Goal: Obtain resource: Obtain resource

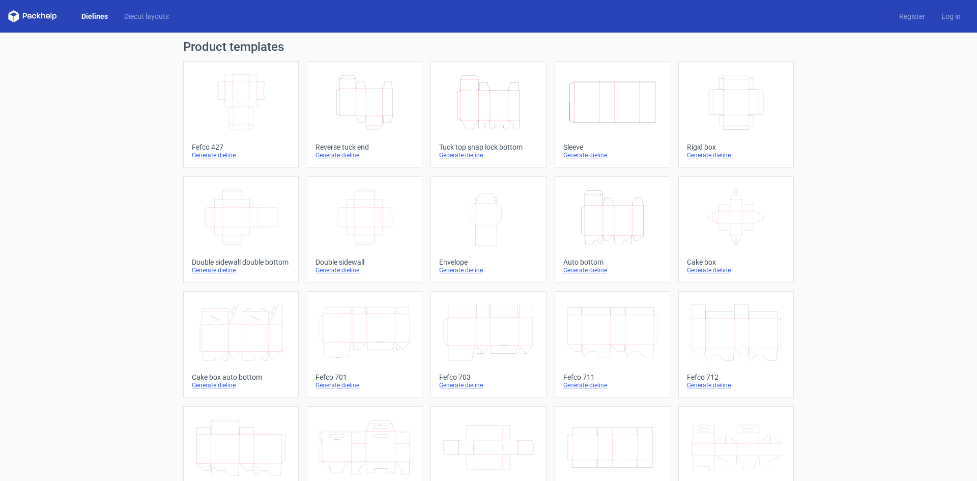
click at [505, 138] on link "Height Depth Width Tuck top snap lock bottom Generate dieline" at bounding box center [487, 114] width 115 height 107
click at [599, 226] on icon "Height Depth Width" at bounding box center [612, 217] width 90 height 57
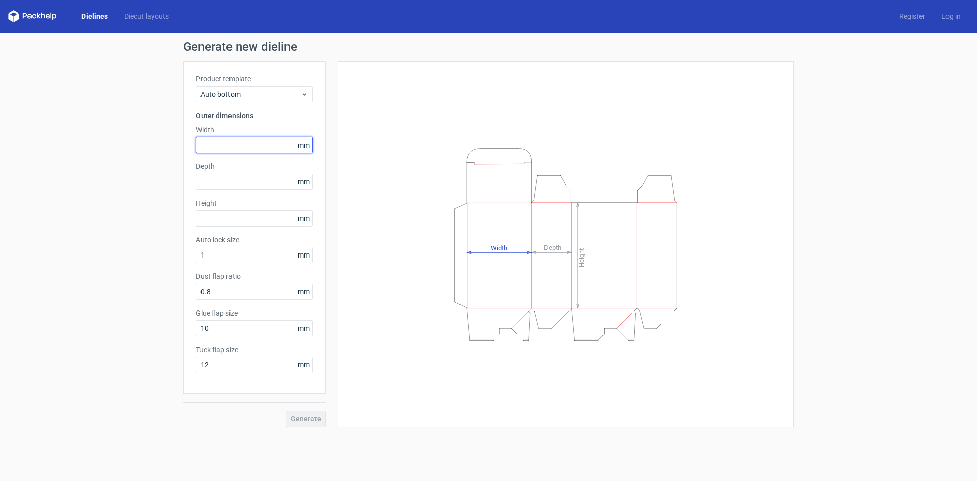
click at [237, 142] on input "text" at bounding box center [254, 145] width 117 height 16
type input "100"
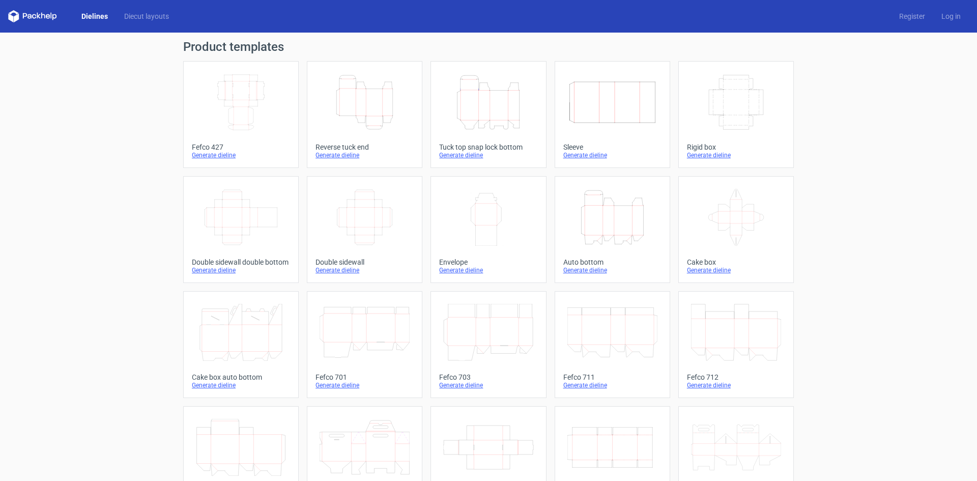
click at [625, 240] on icon "Height Depth Width" at bounding box center [612, 217] width 90 height 57
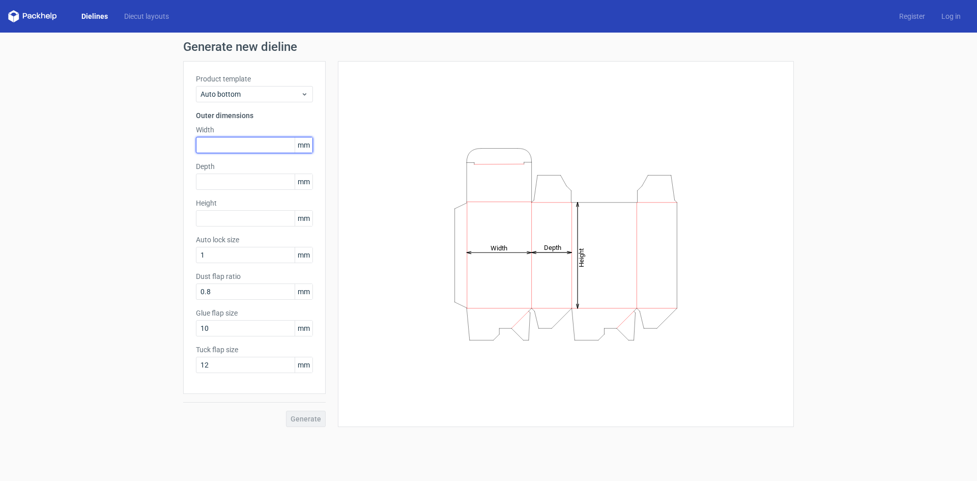
click at [233, 147] on input "text" at bounding box center [254, 145] width 117 height 16
type input "100"
click at [229, 169] on label "Depth" at bounding box center [254, 166] width 117 height 10
click at [233, 179] on input "text" at bounding box center [254, 181] width 117 height 16
type input "120"
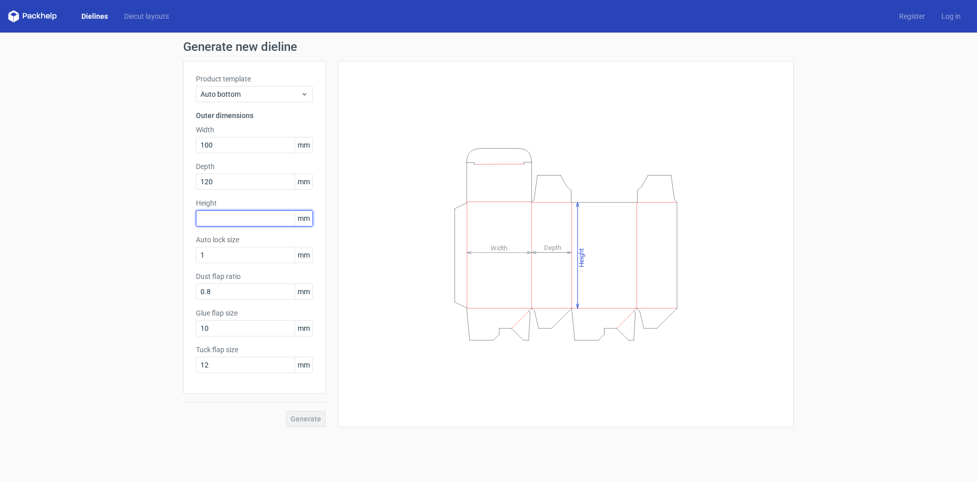
click at [227, 212] on input "text" at bounding box center [254, 218] width 117 height 16
type input "160"
click at [228, 260] on input "1" at bounding box center [254, 255] width 117 height 16
click at [306, 416] on span "Generate" at bounding box center [305, 418] width 31 height 7
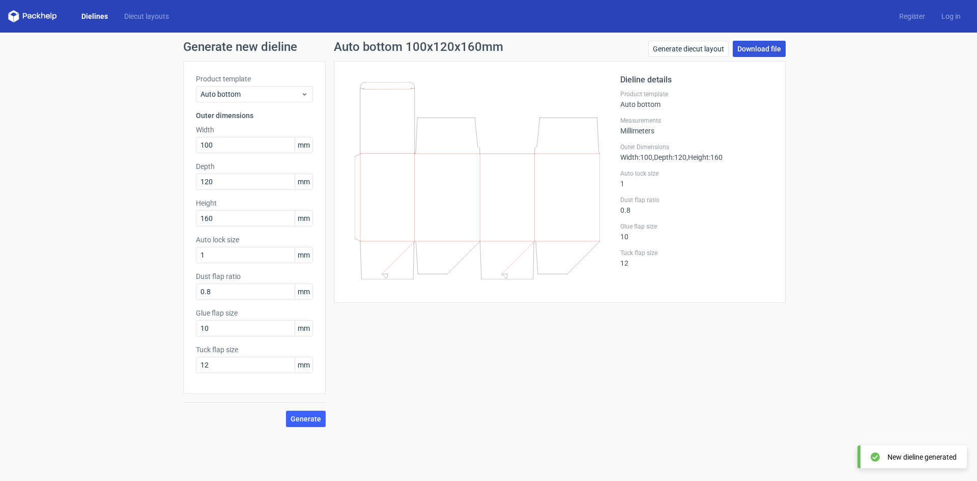
click at [743, 47] on link "Download file" at bounding box center [759, 49] width 53 height 16
click at [748, 47] on link "Download file" at bounding box center [759, 49] width 53 height 16
click at [745, 55] on link "Download file" at bounding box center [759, 49] width 53 height 16
click at [752, 53] on link "Download file" at bounding box center [759, 49] width 53 height 16
click at [673, 322] on div "Auto bottom 100x120x160mm Generate diecut layout Download file Dieline details …" at bounding box center [560, 234] width 468 height 386
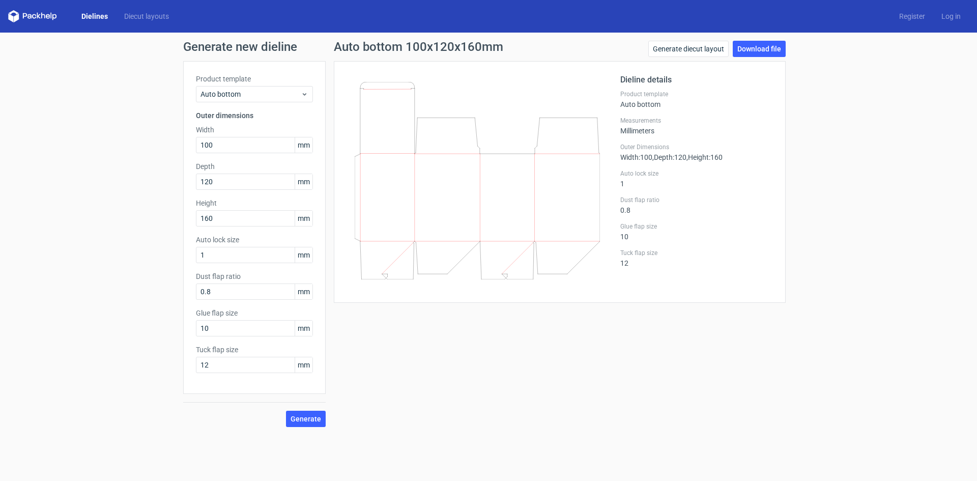
click at [673, 322] on div "Auto bottom 100x120x160mm Generate diecut layout Download file Dieline details …" at bounding box center [560, 234] width 468 height 386
click at [710, 53] on link "Generate diecut layout" at bounding box center [688, 49] width 80 height 16
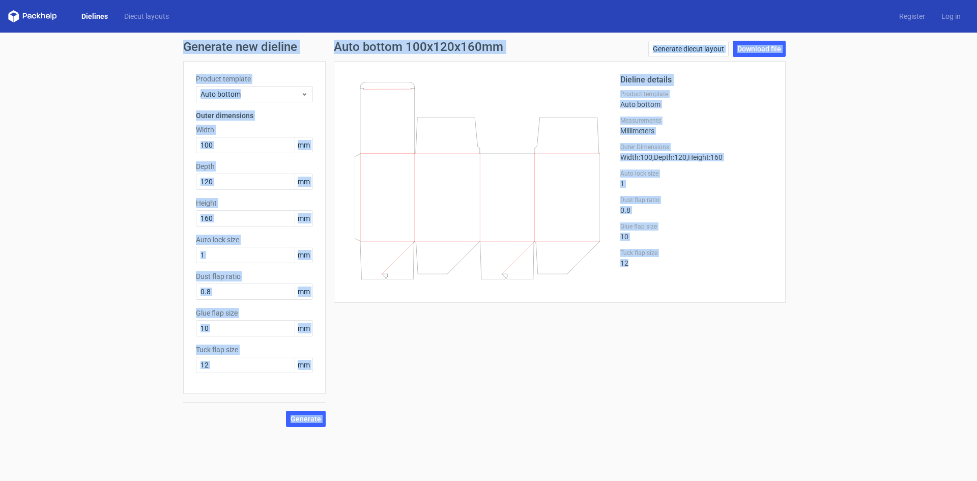
click at [65, 136] on div "Generate new dieline Product template Auto bottom Outer dimensions Width 100 mm…" at bounding box center [488, 234] width 977 height 402
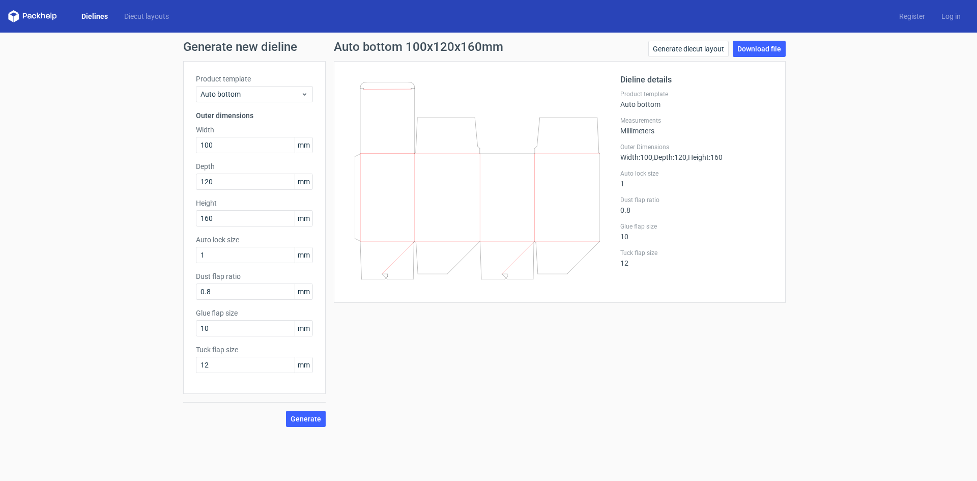
click at [805, 206] on div "Generate new dieline Product template Auto bottom Outer dimensions Width 100 mm…" at bounding box center [488, 234] width 977 height 402
click at [805, 196] on div "Generate new dieline Product template Auto bottom Outer dimensions Width 100 mm…" at bounding box center [488, 234] width 977 height 402
drag, startPoint x: 225, startPoint y: 142, endPoint x: 153, endPoint y: 137, distance: 72.5
click at [163, 141] on div "Generate new dieline Product template Auto bottom Outer dimensions Width 100 mm…" at bounding box center [488, 234] width 977 height 402
type input "120"
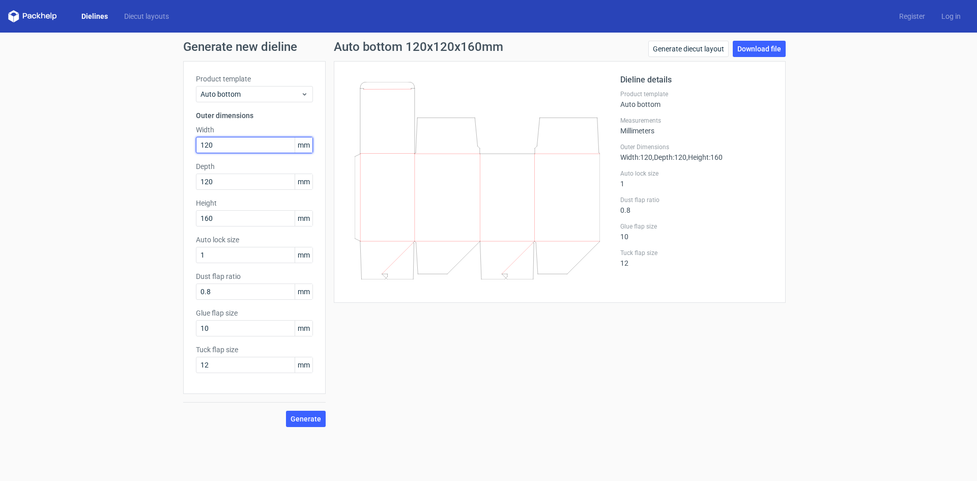
click at [286, 411] on button "Generate" at bounding box center [306, 419] width 40 height 16
click at [297, 416] on span "Generate" at bounding box center [305, 418] width 31 height 7
